Goal: Navigation & Orientation: Find specific page/section

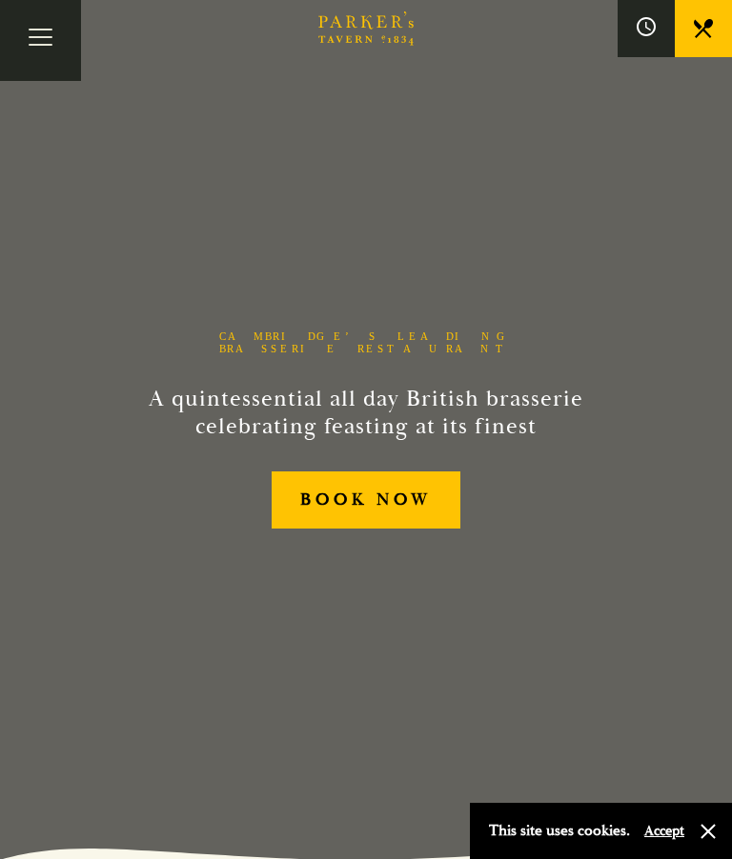
click at [41, 35] on button "Toggle navigation" at bounding box center [40, 40] width 81 height 81
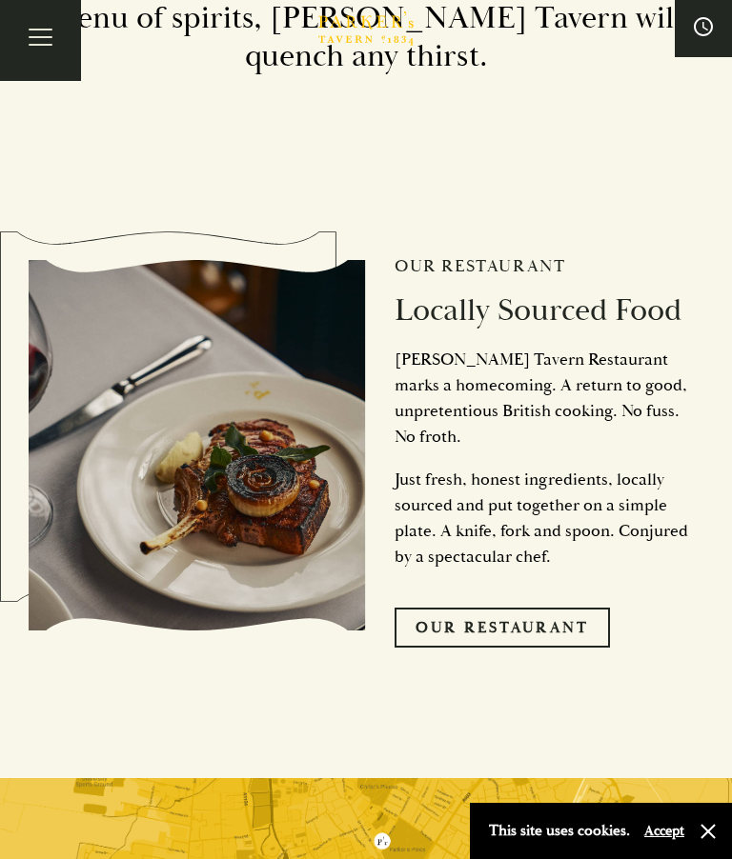
scroll to position [4315, 0]
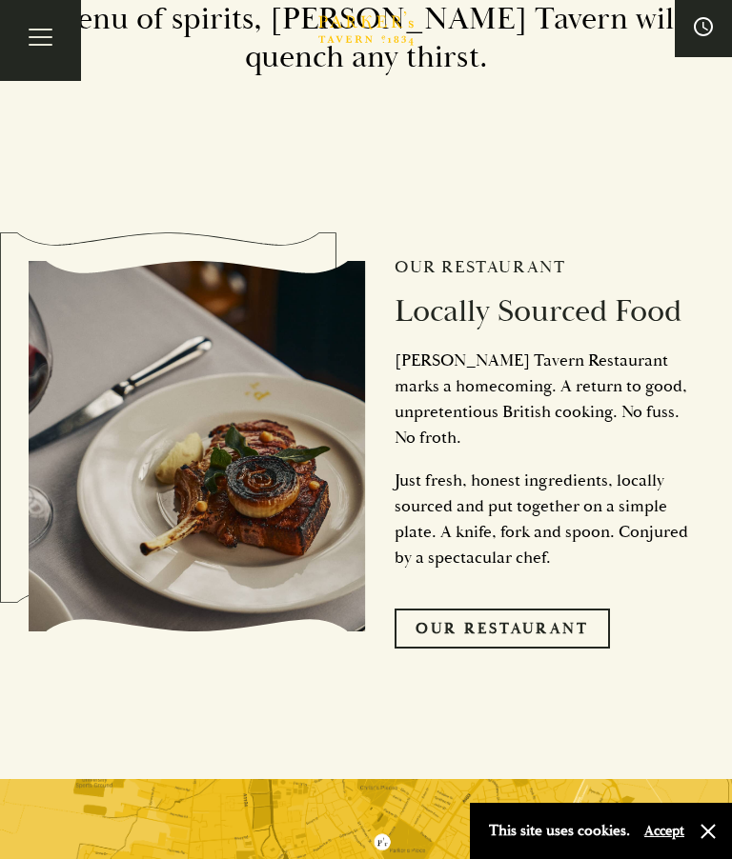
click at [35, 46] on button "Toggle navigation" at bounding box center [40, 40] width 81 height 81
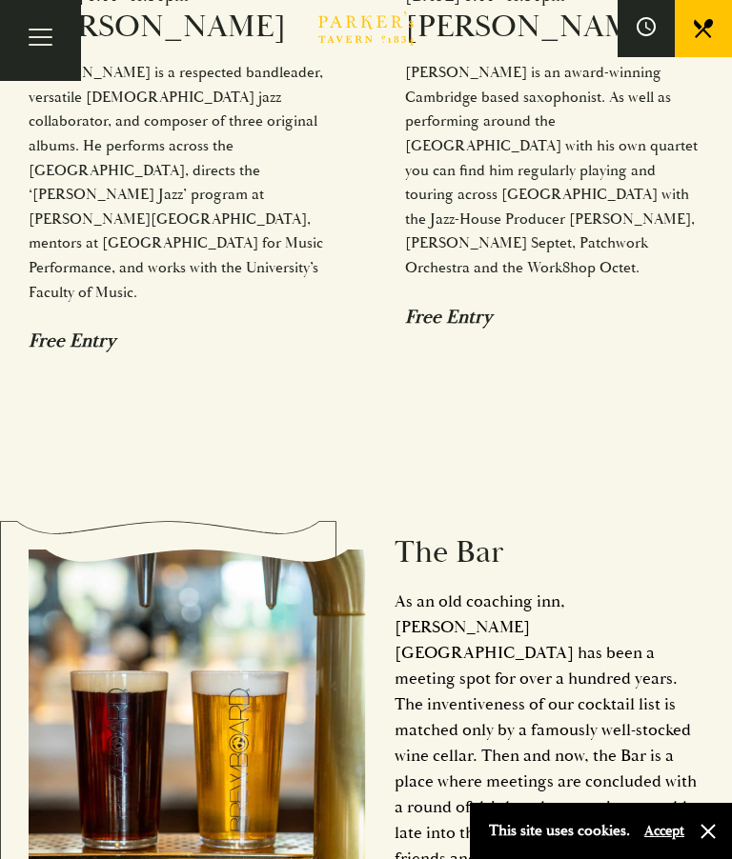
scroll to position [1739, 0]
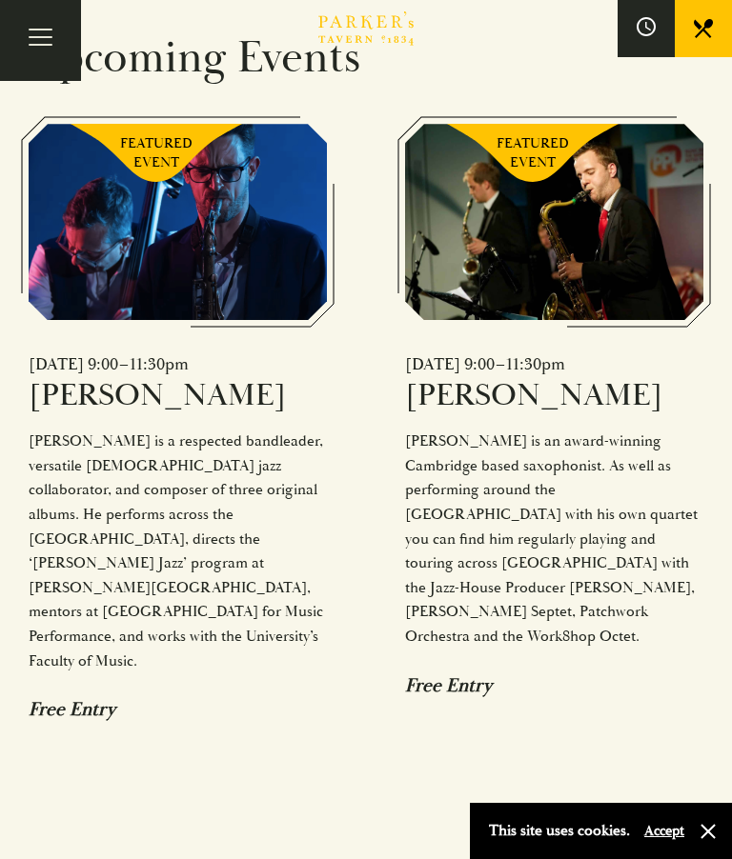
scroll to position [1354, 0]
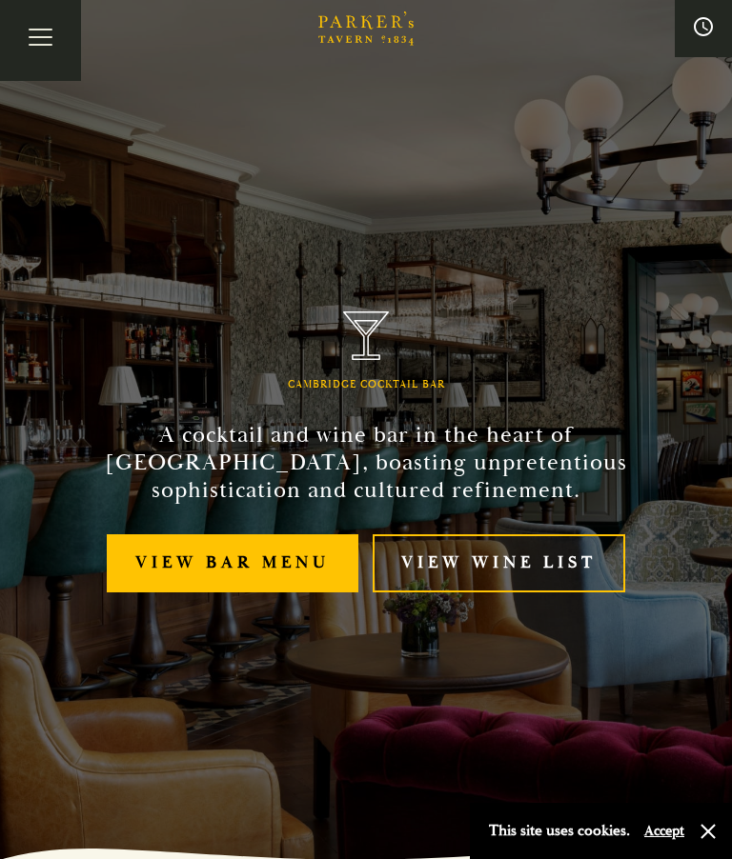
click at [311, 589] on link "View bar menu" at bounding box center [232, 563] width 251 height 58
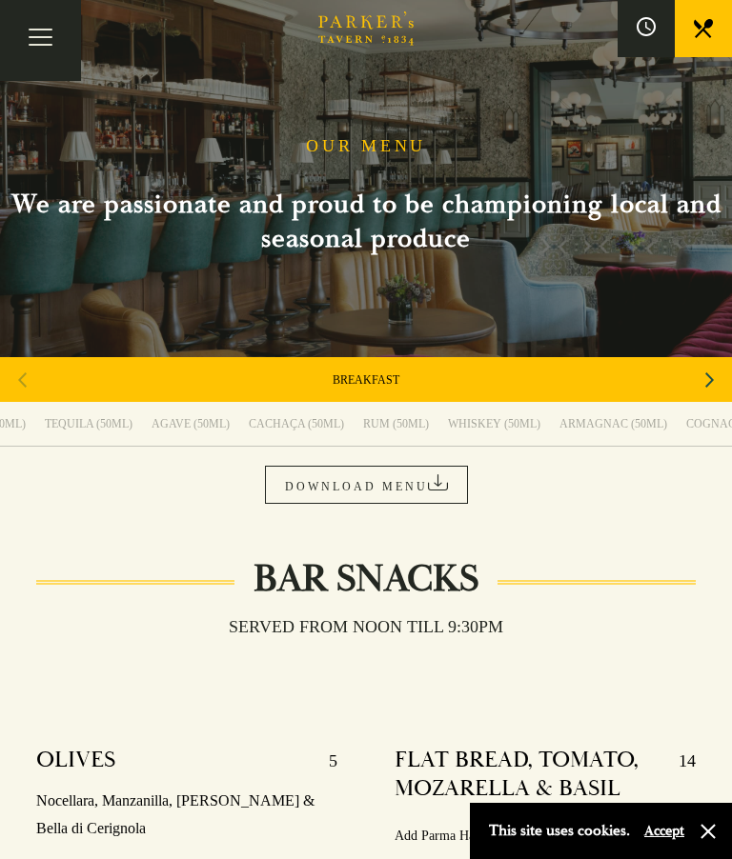
click at [721, 367] on div "Next slide" at bounding box center [709, 380] width 26 height 42
click at [16, 371] on div "Previous slide" at bounding box center [23, 380] width 26 height 42
